Goal: Check status: Check status

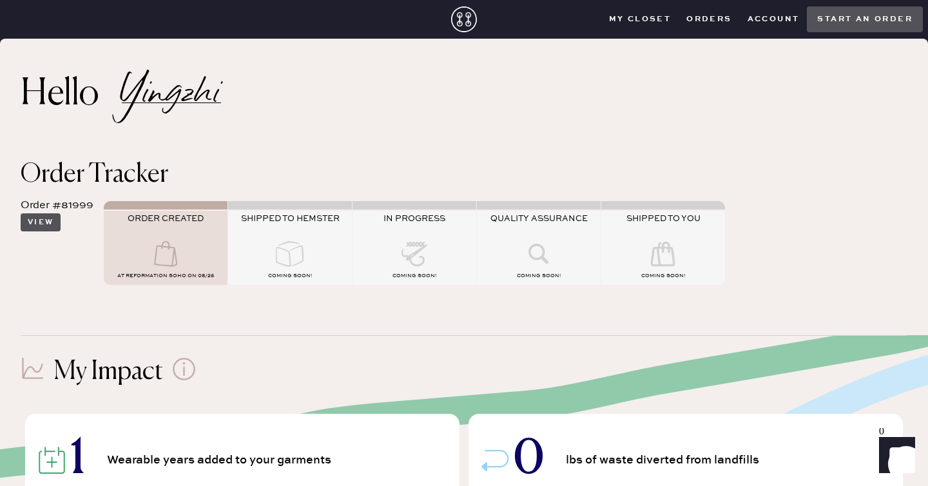
click at [37, 219] on button "View" at bounding box center [41, 222] width 40 height 18
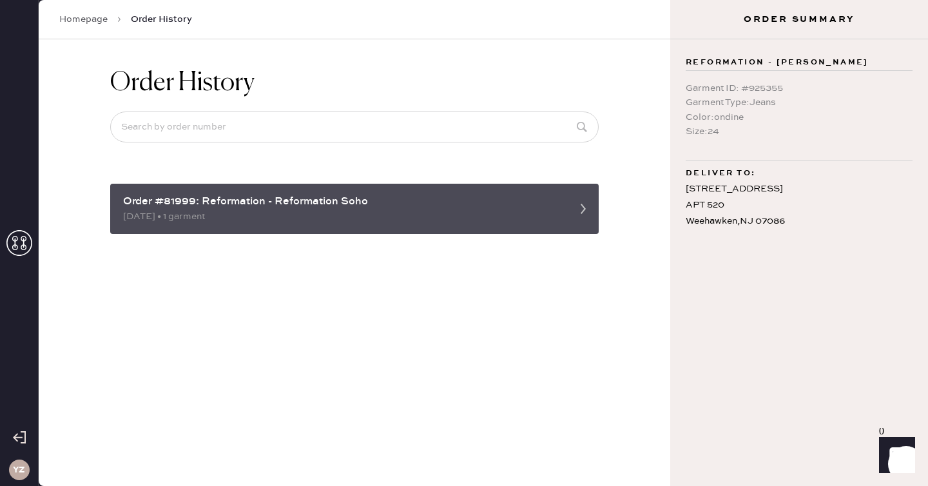
click at [190, 207] on div "Order #81999: Reformation - Reformation Soho" at bounding box center [343, 201] width 440 height 15
click at [526, 204] on div "Order #81999: Reformation - Reformation Soho" at bounding box center [343, 201] width 440 height 15
click at [584, 204] on icon at bounding box center [584, 209] width 26 height 26
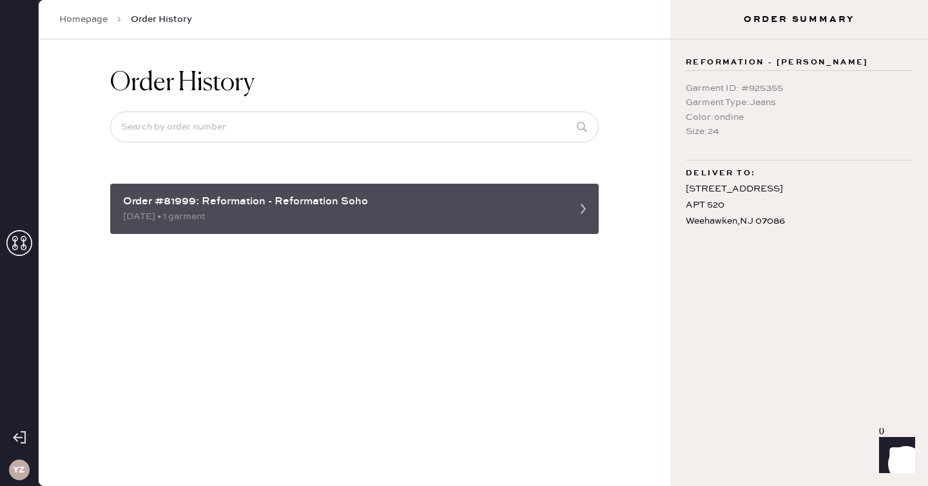
click at [561, 206] on div "Order #81999: Reformation - Reformation Soho" at bounding box center [343, 201] width 440 height 15
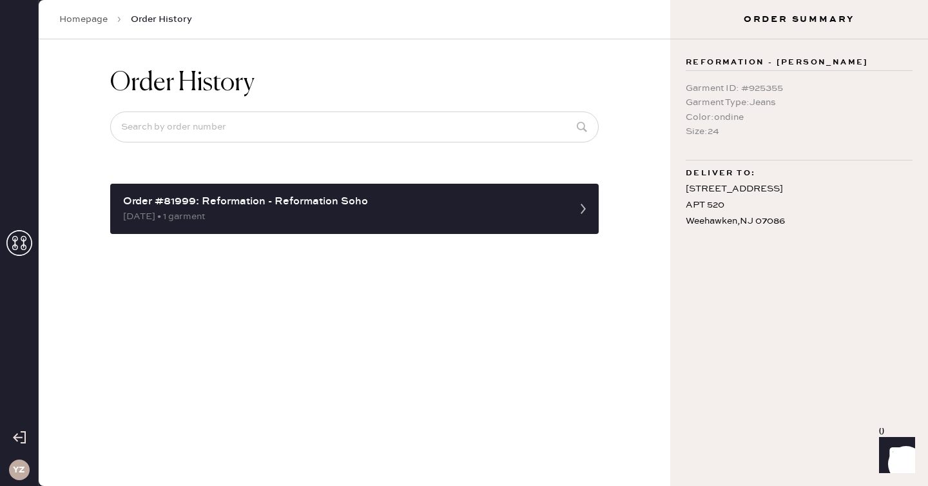
click at [31, 242] on icon at bounding box center [19, 243] width 26 height 26
